Goal: Navigation & Orientation: Find specific page/section

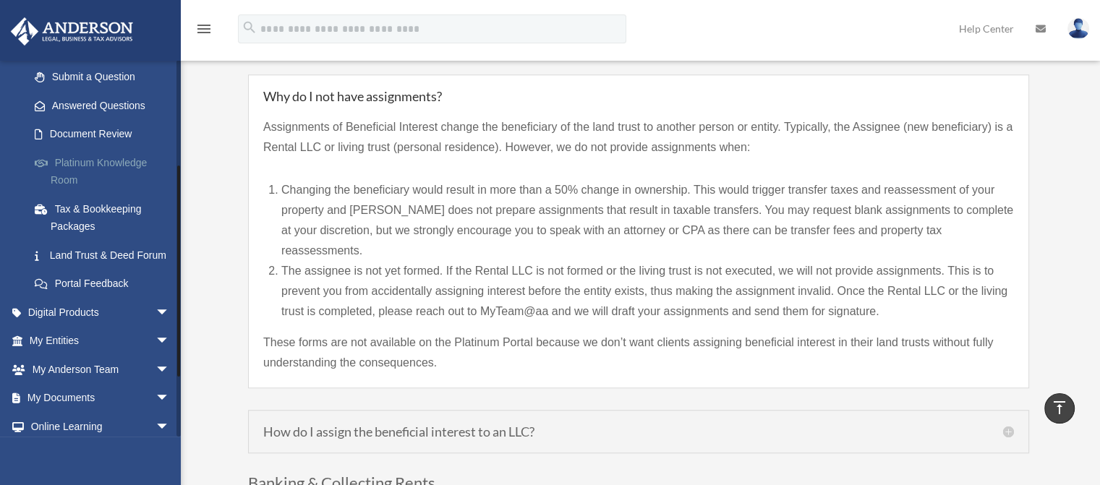
scroll to position [203, 0]
click at [96, 326] on link "Digital Products arrow_drop_down" at bounding box center [101, 311] width 182 height 29
click at [156, 327] on span "arrow_drop_down" at bounding box center [170, 312] width 29 height 30
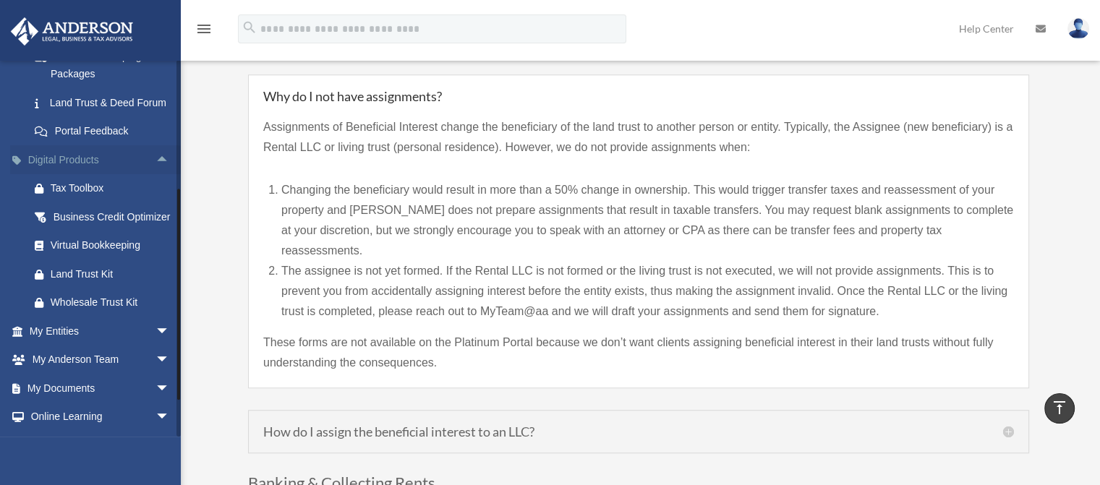
scroll to position [362, 0]
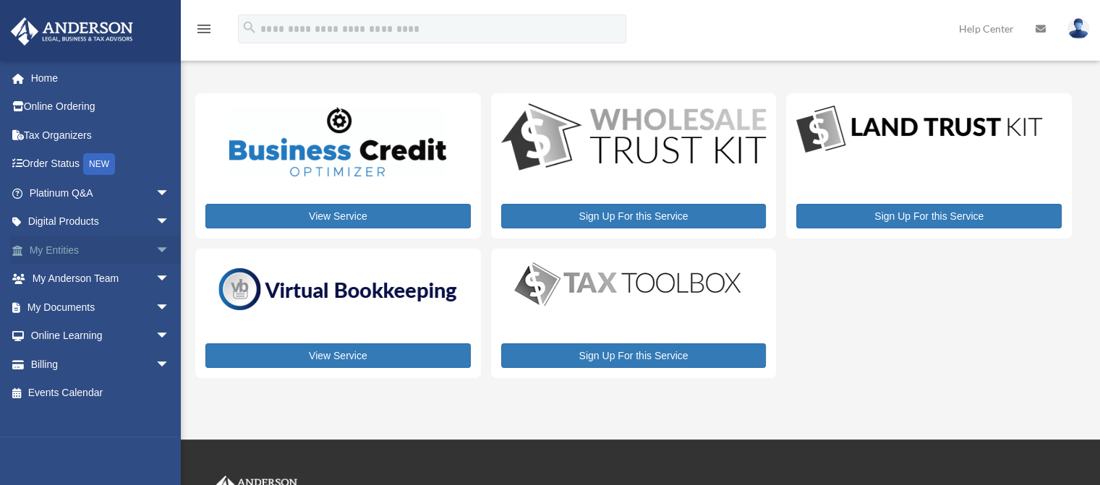
click at [156, 255] on span "arrow_drop_down" at bounding box center [170, 251] width 29 height 30
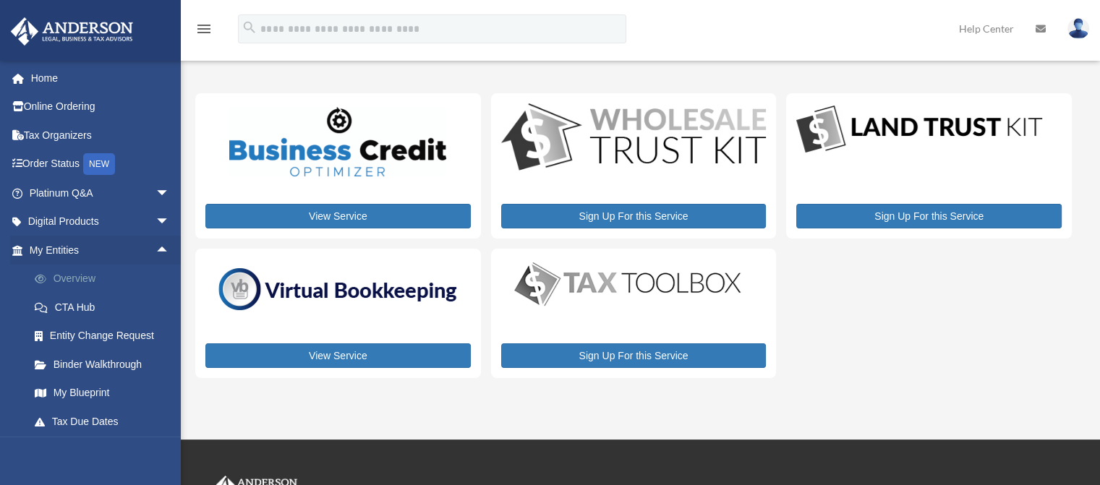
click at [75, 280] on link "Overview" at bounding box center [105, 279] width 171 height 29
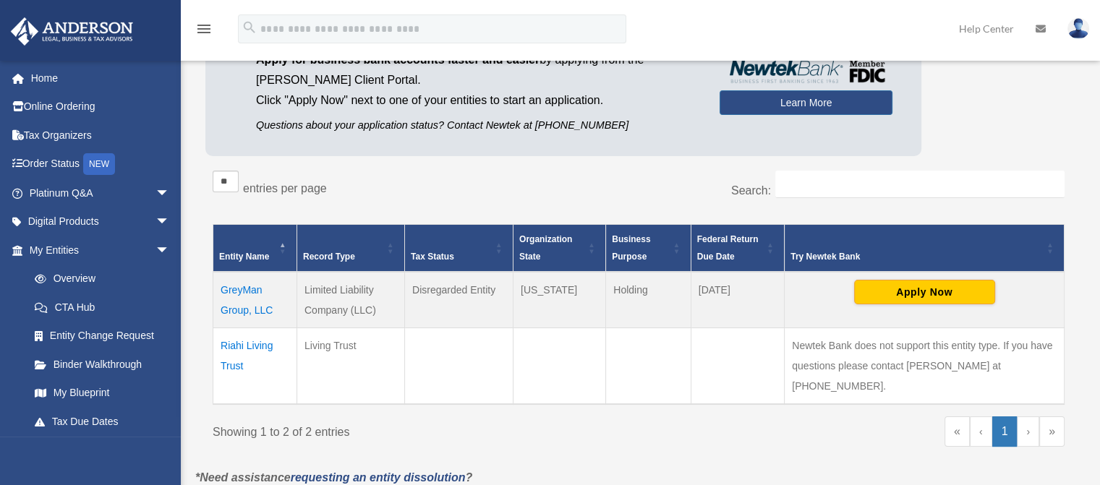
scroll to position [139, 0]
click at [238, 344] on td "Riahi Living Trust" at bounding box center [255, 366] width 84 height 77
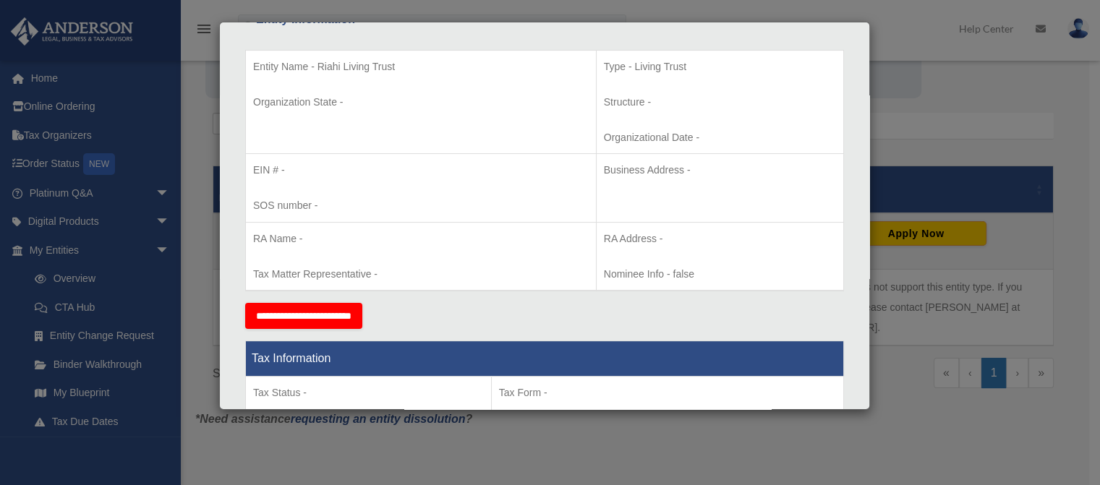
scroll to position [0, 0]
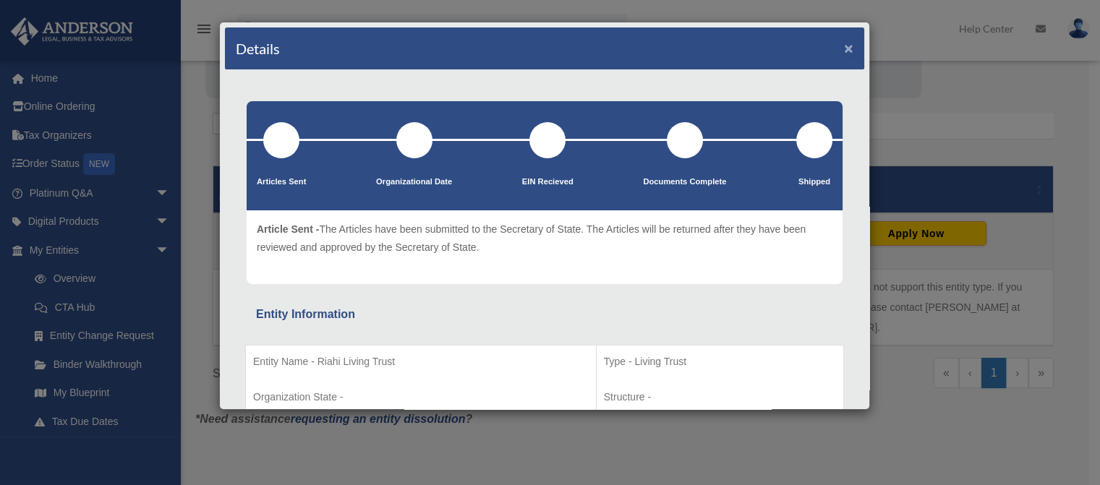
click at [844, 48] on button "×" at bounding box center [848, 48] width 9 height 15
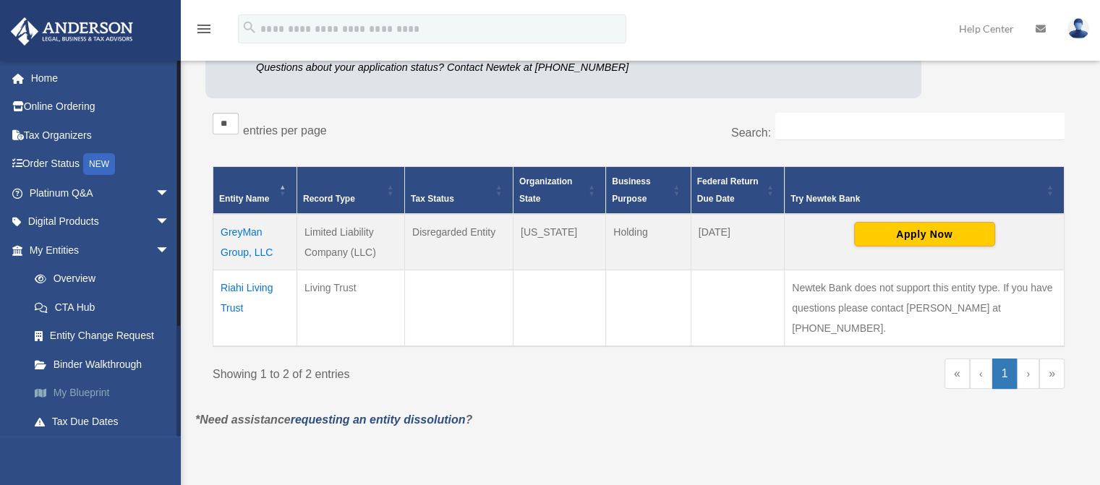
click at [101, 389] on link "My Blueprint" at bounding box center [105, 393] width 171 height 29
